Goal: Task Accomplishment & Management: Understand process/instructions

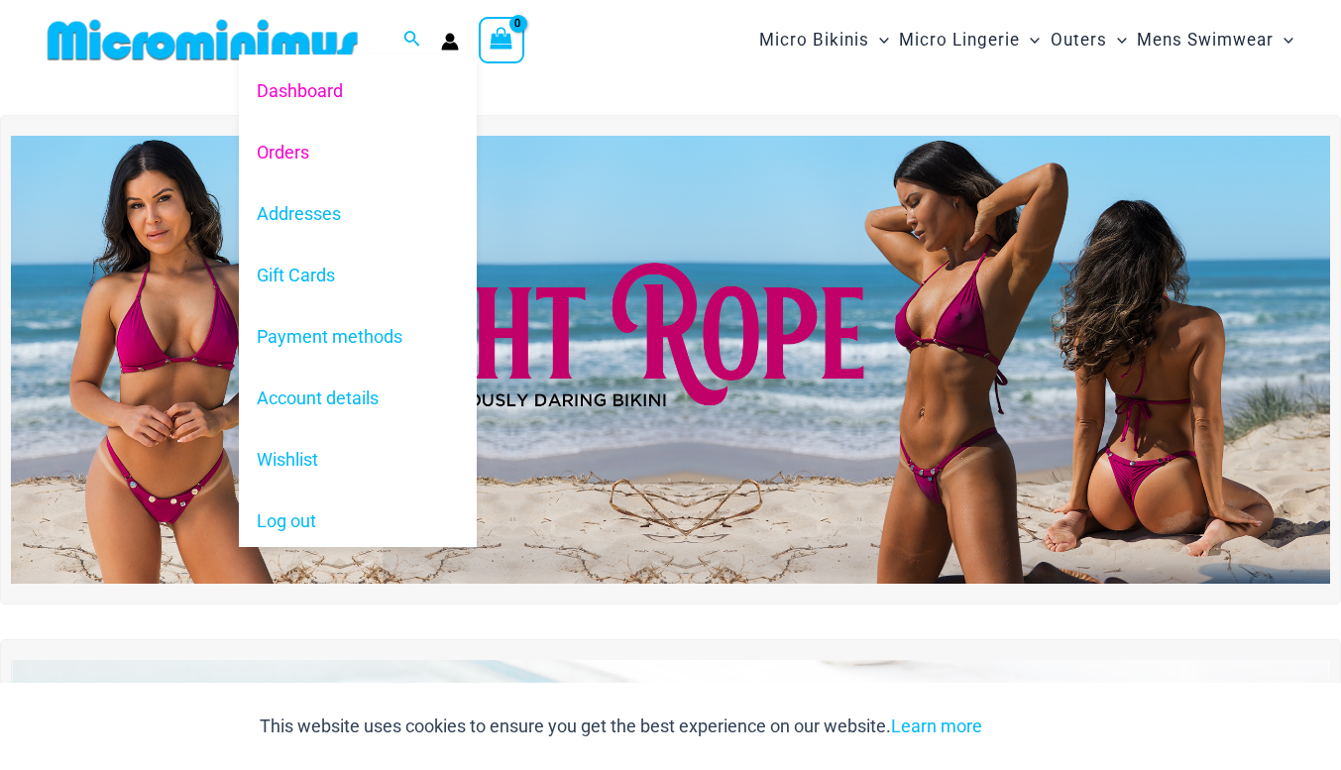
click at [324, 139] on link "Orders" at bounding box center [358, 151] width 238 height 61
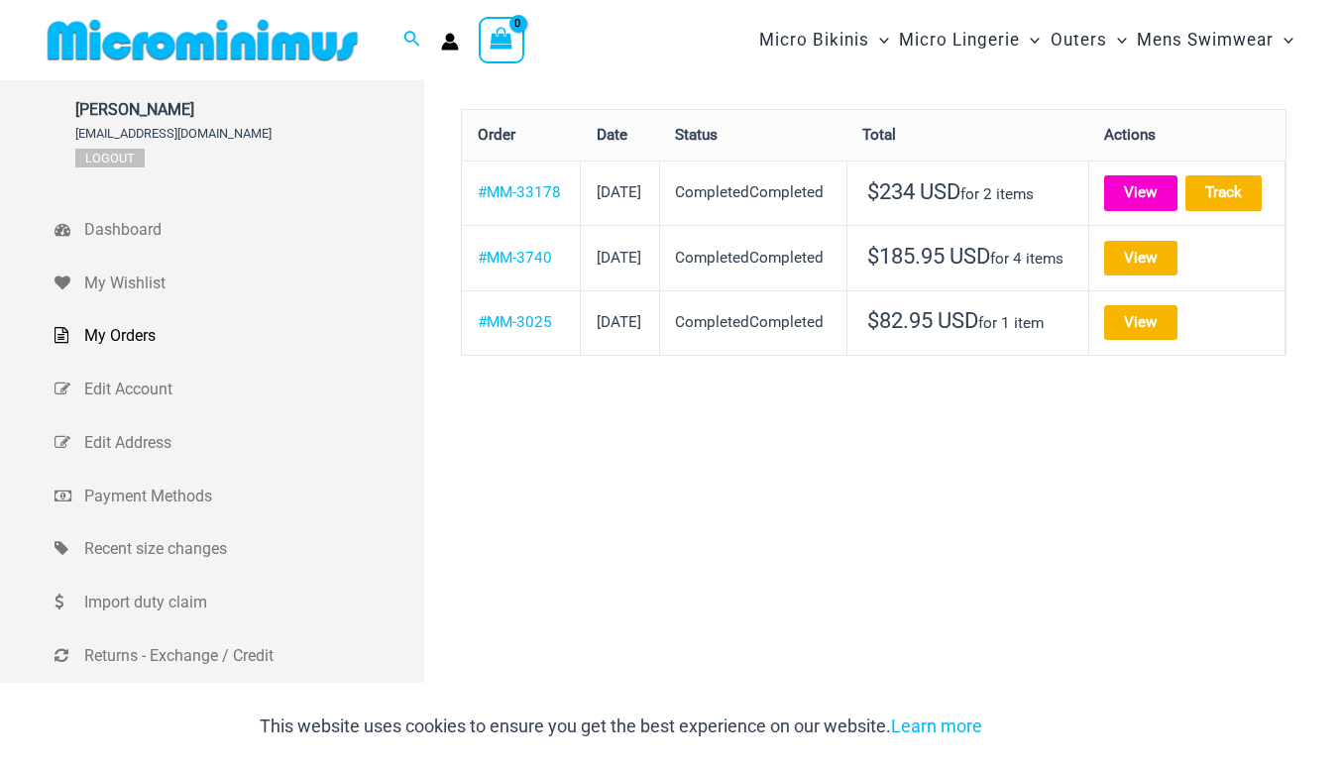
click at [1156, 200] on link "View" at bounding box center [1140, 192] width 73 height 35
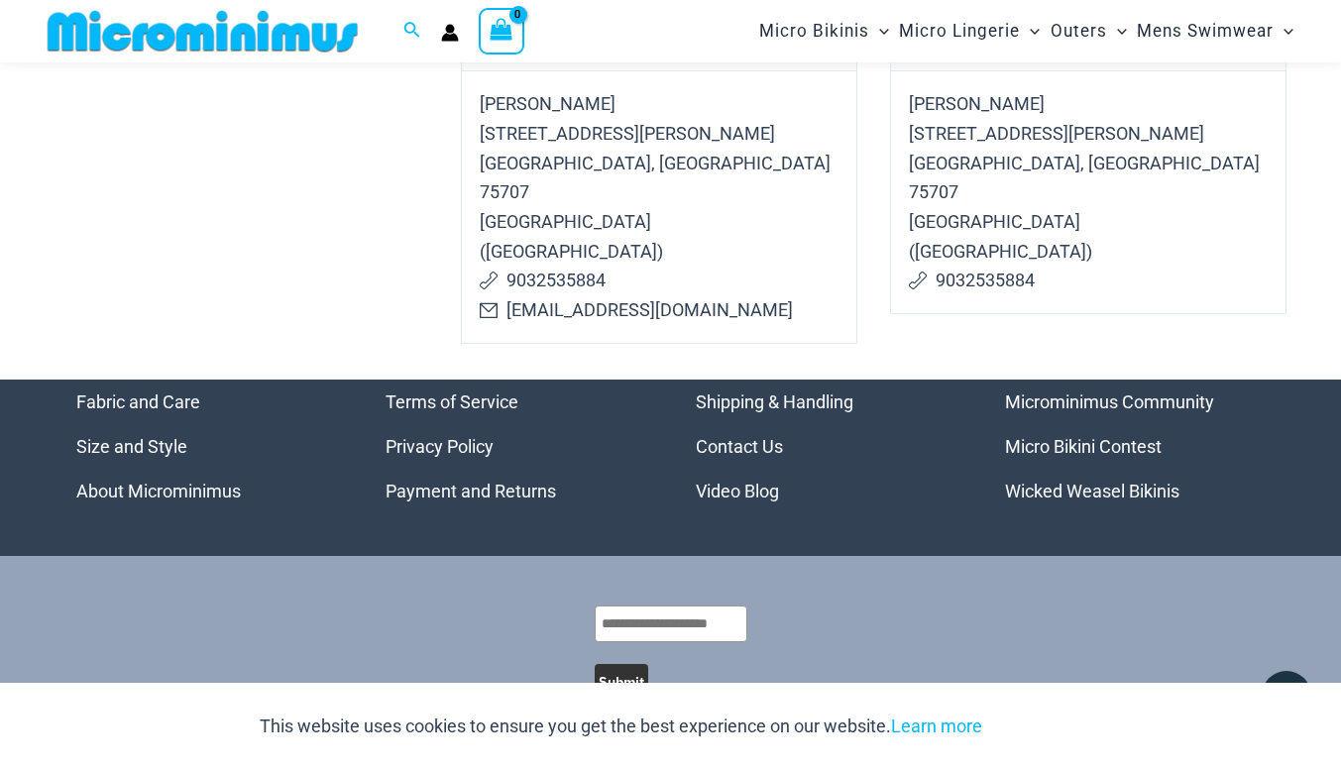
scroll to position [1318, 0]
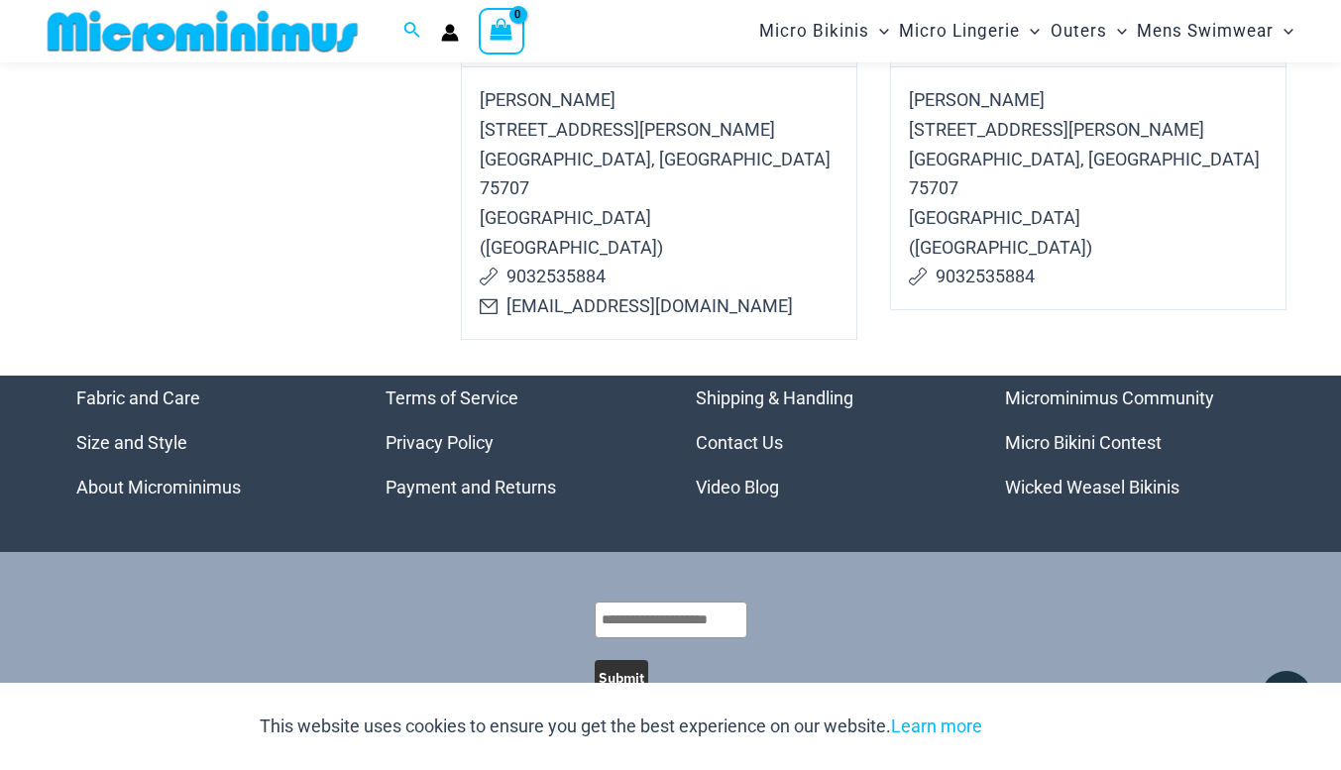
click at [518, 477] on link "Payment and Returns" at bounding box center [470, 487] width 170 height 21
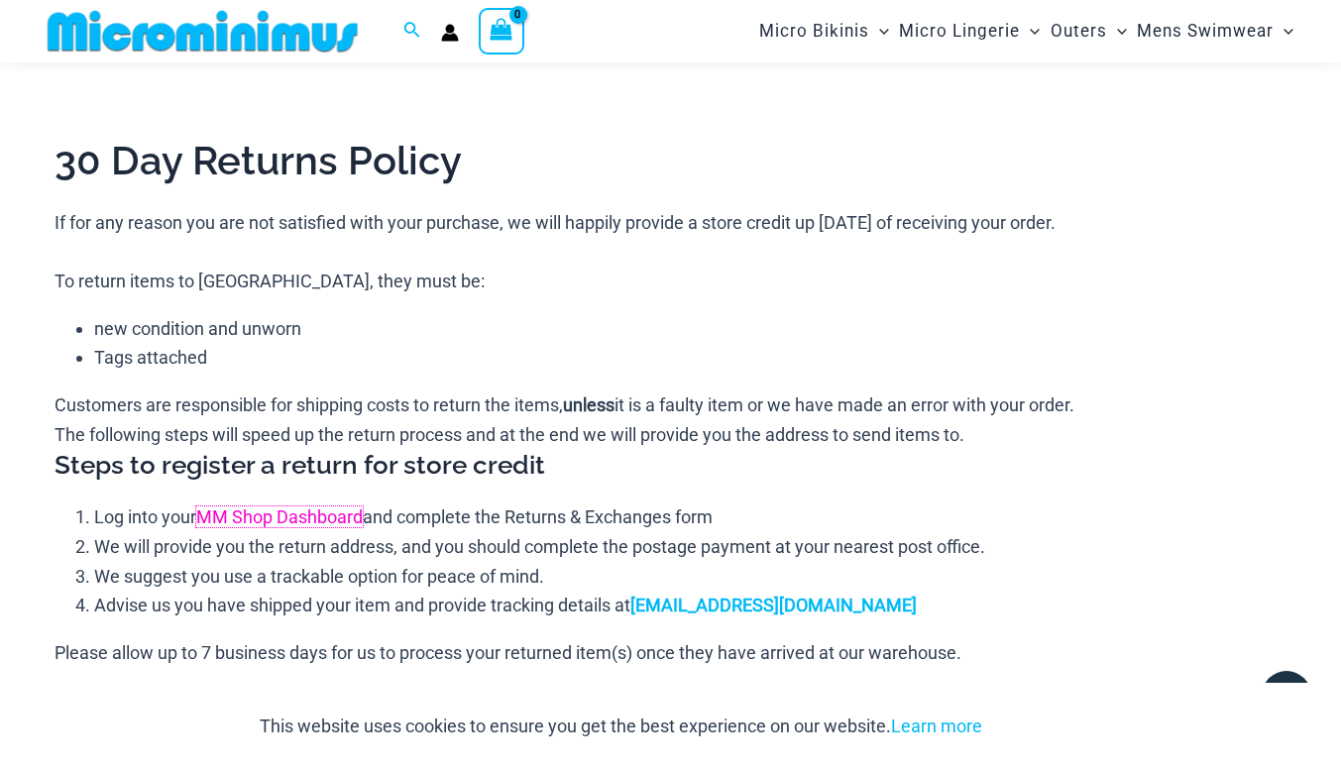
scroll to position [1390, 0]
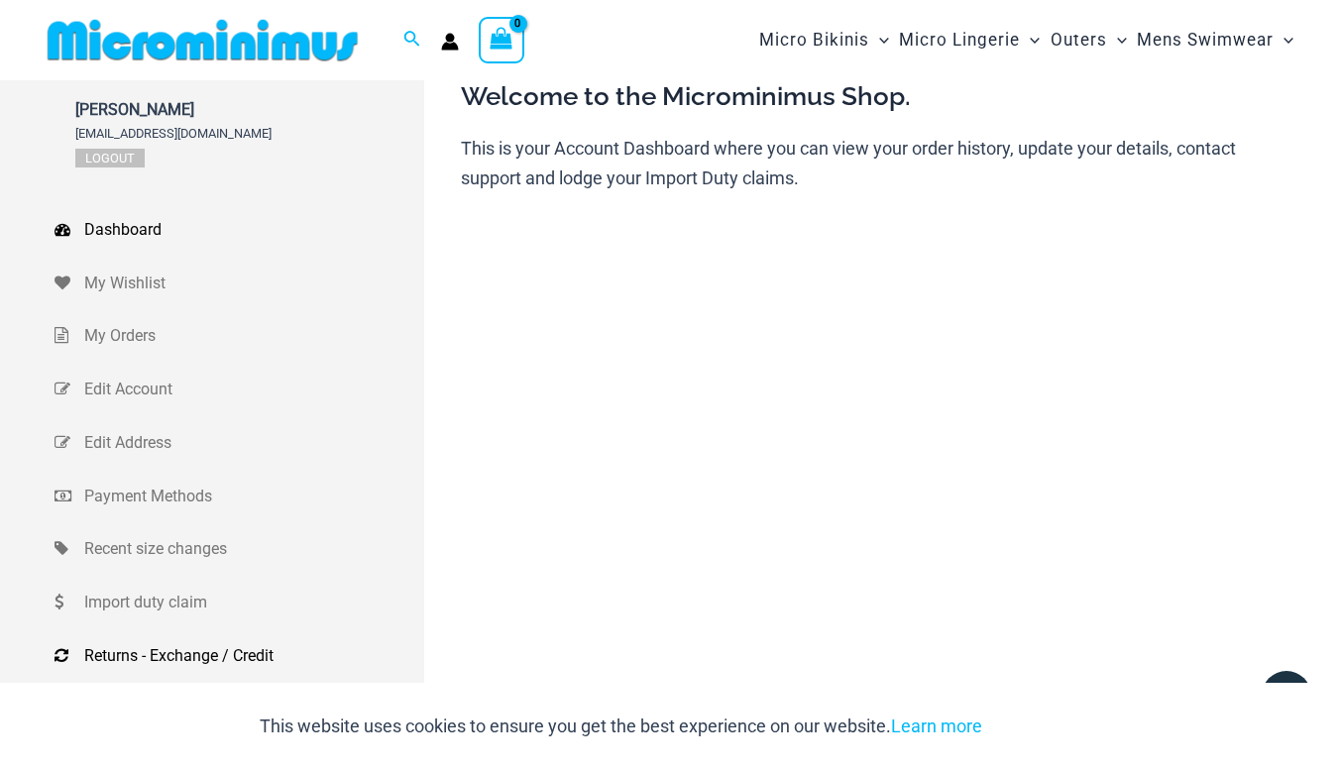
click at [174, 653] on span "Returns - Exchange / Credit" at bounding box center [251, 656] width 335 height 30
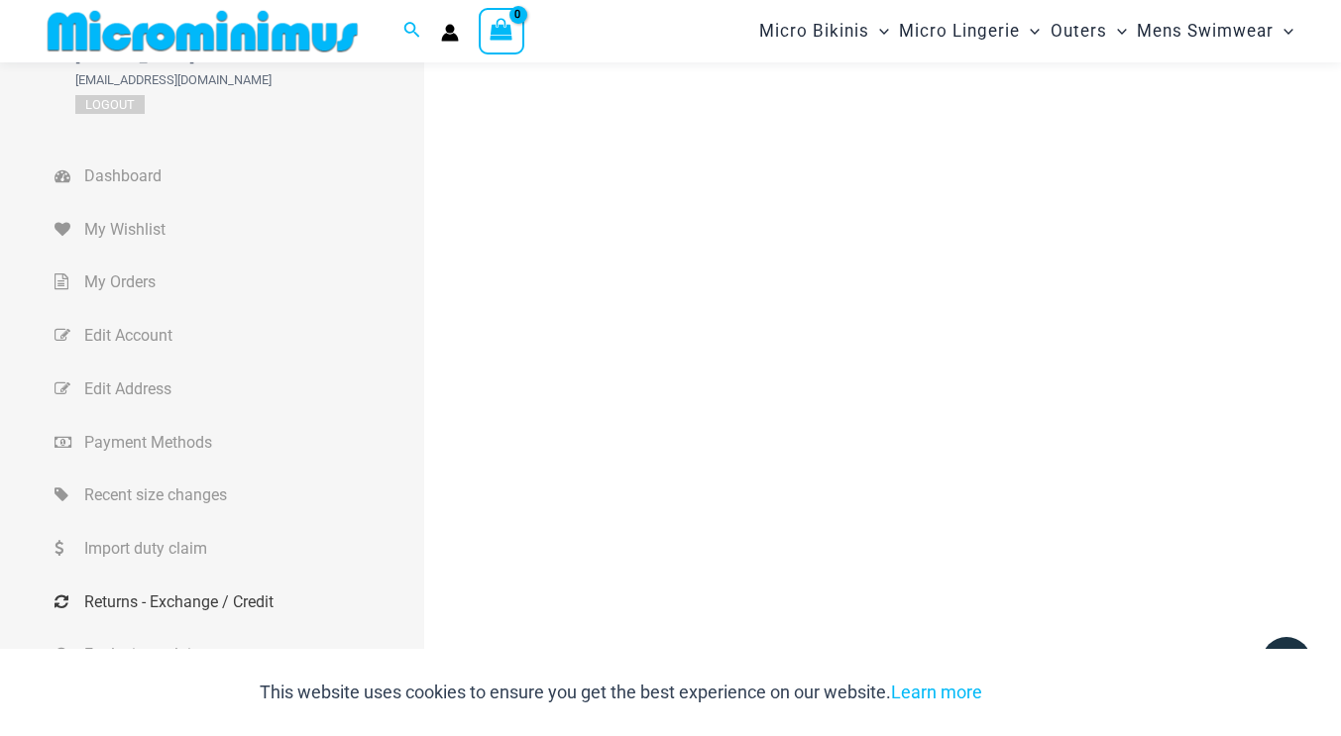
scroll to position [98, 0]
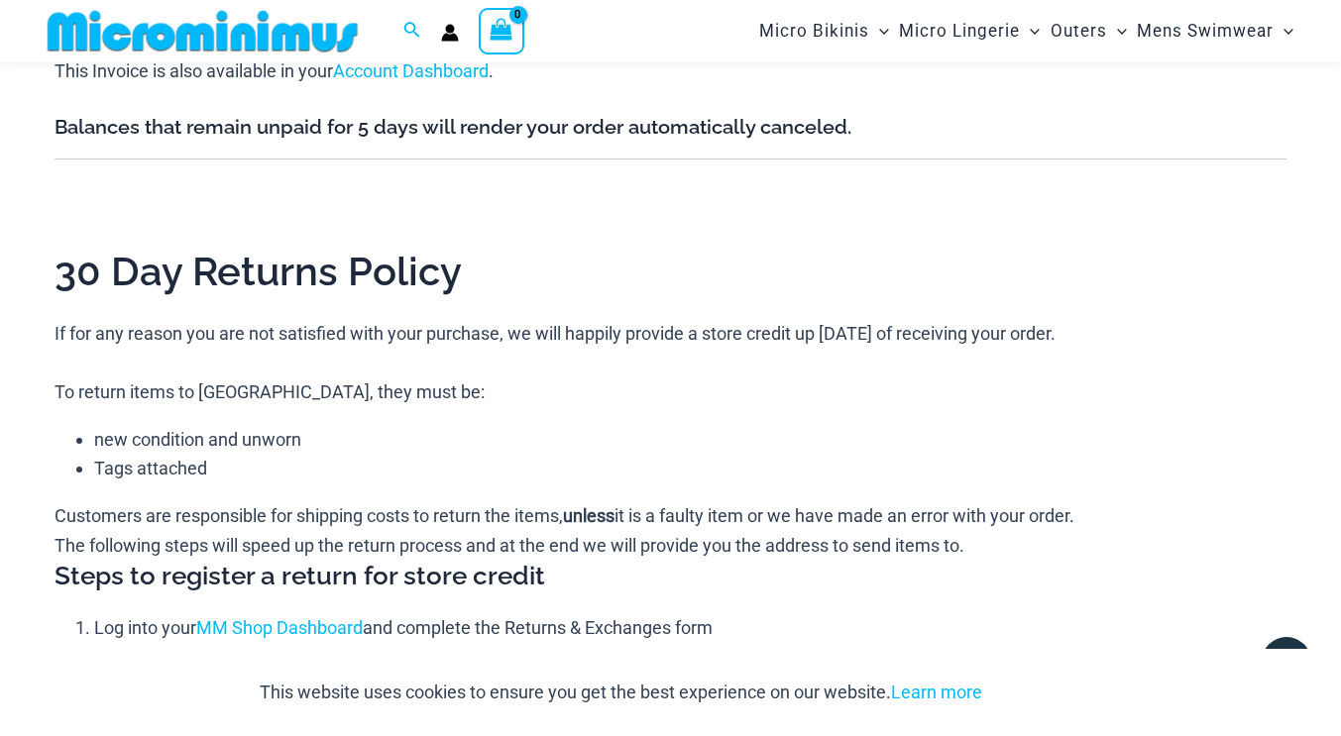
scroll to position [1343, 0]
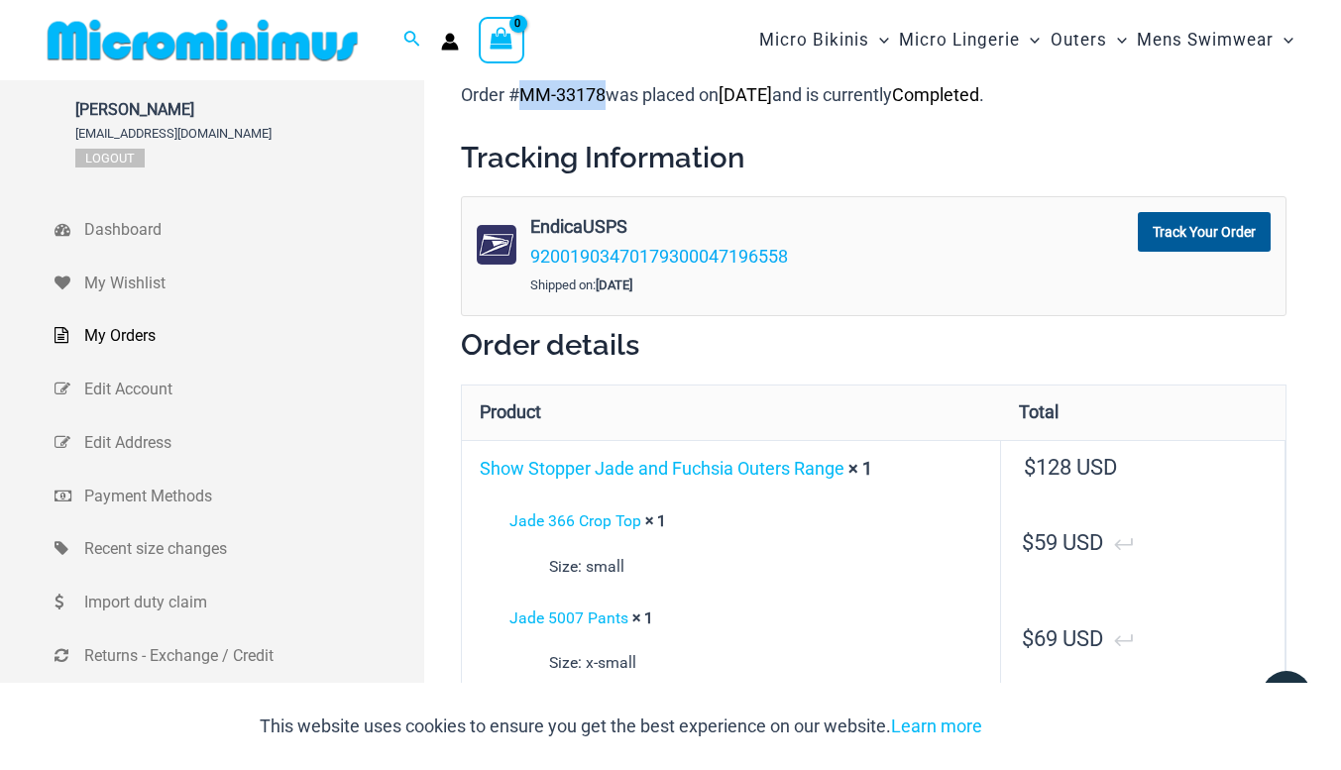
drag, startPoint x: 528, startPoint y: 92, endPoint x: 605, endPoint y: 96, distance: 77.4
click at [605, 96] on mark "MM-33178" at bounding box center [562, 94] width 86 height 21
copy mark "MM-33178"
drag, startPoint x: 502, startPoint y: 523, endPoint x: 636, endPoint y: 527, distance: 133.8
click at [636, 527] on div "Jade 366 Crop Top × 1 Size: small" at bounding box center [731, 543] width 507 height 74
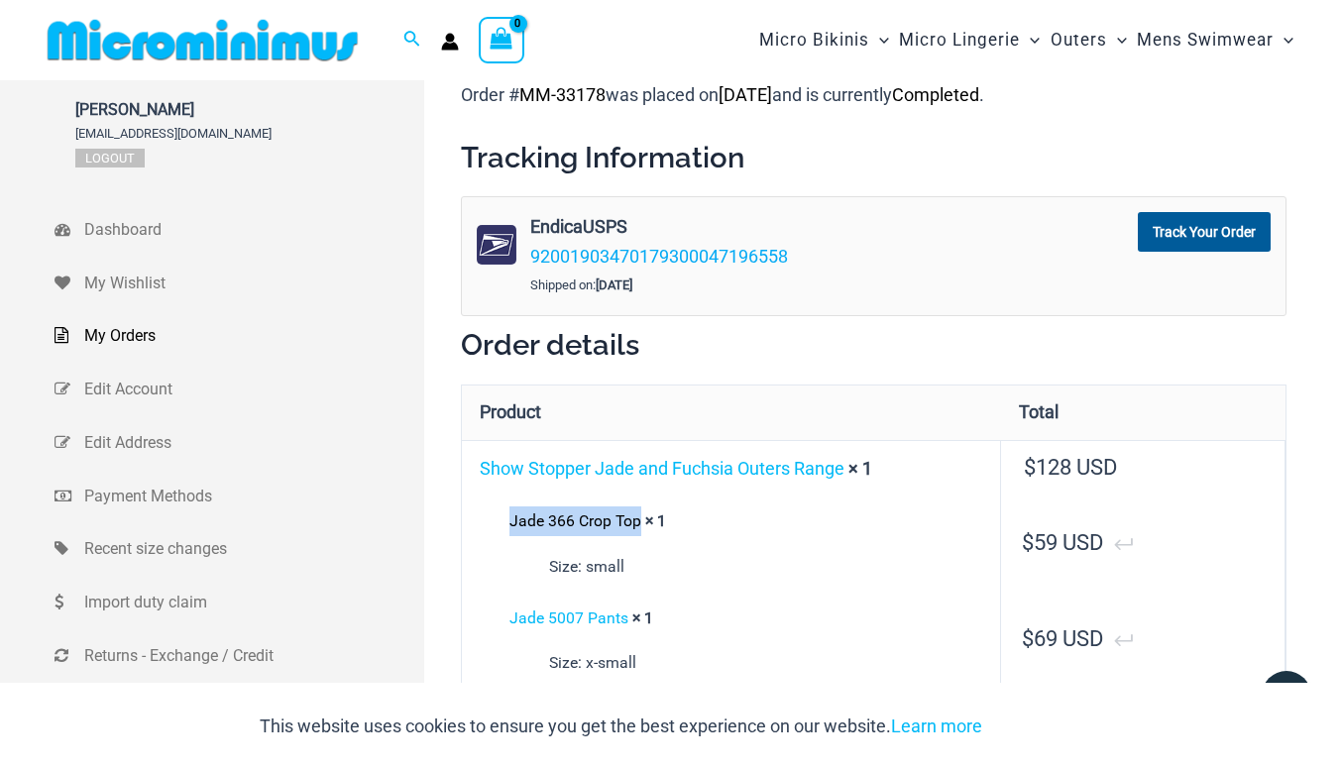
copy link "Jade 366 Crop Top"
drag, startPoint x: 501, startPoint y: 618, endPoint x: 627, endPoint y: 626, distance: 126.1
click at [627, 626] on div "Jade 5007 Pants × 1 Size: x-small" at bounding box center [731, 640] width 507 height 74
copy link "Jade 5007 Pants"
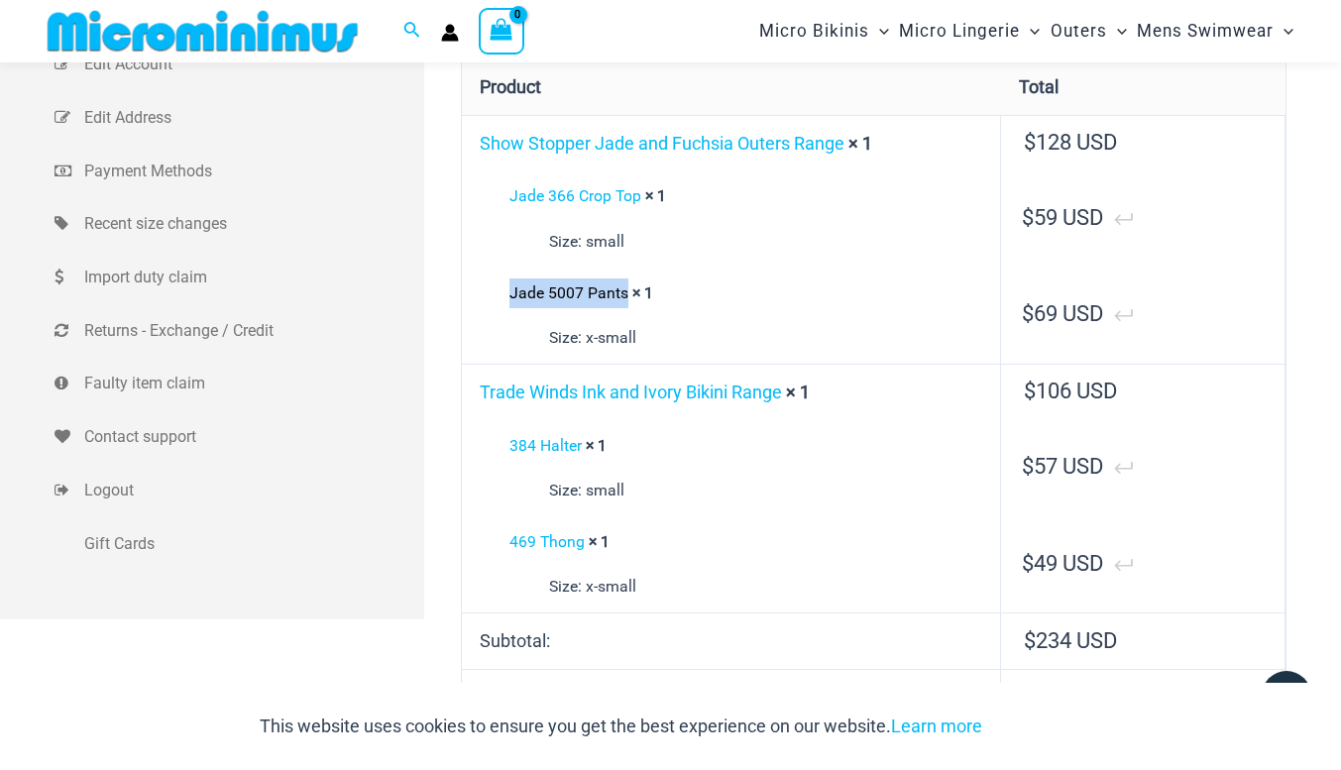
scroll to position [339, 0]
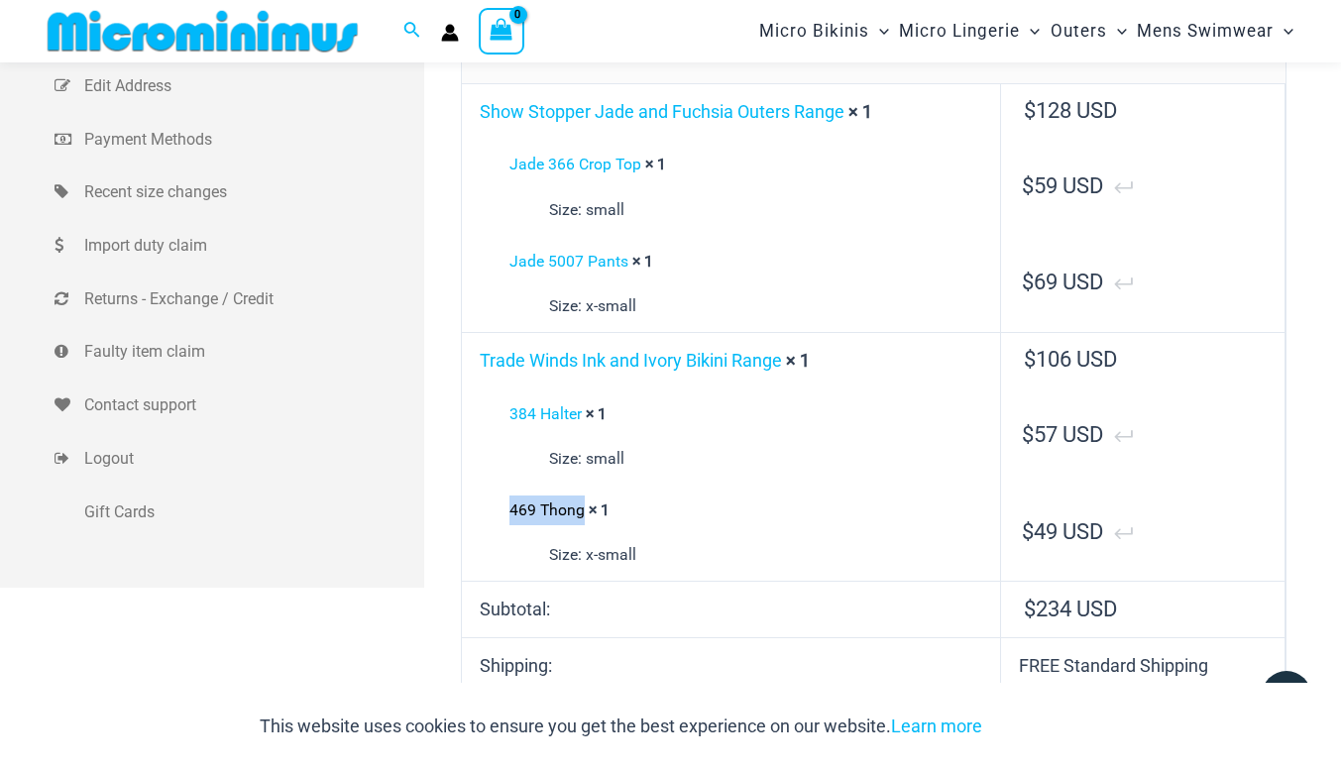
drag, startPoint x: 496, startPoint y: 506, endPoint x: 580, endPoint y: 517, distance: 83.9
click at [580, 517] on div "469 Thong × 1 Size: x-small" at bounding box center [731, 532] width 507 height 74
copy link "469 Thong"
